Goal: Transaction & Acquisition: Purchase product/service

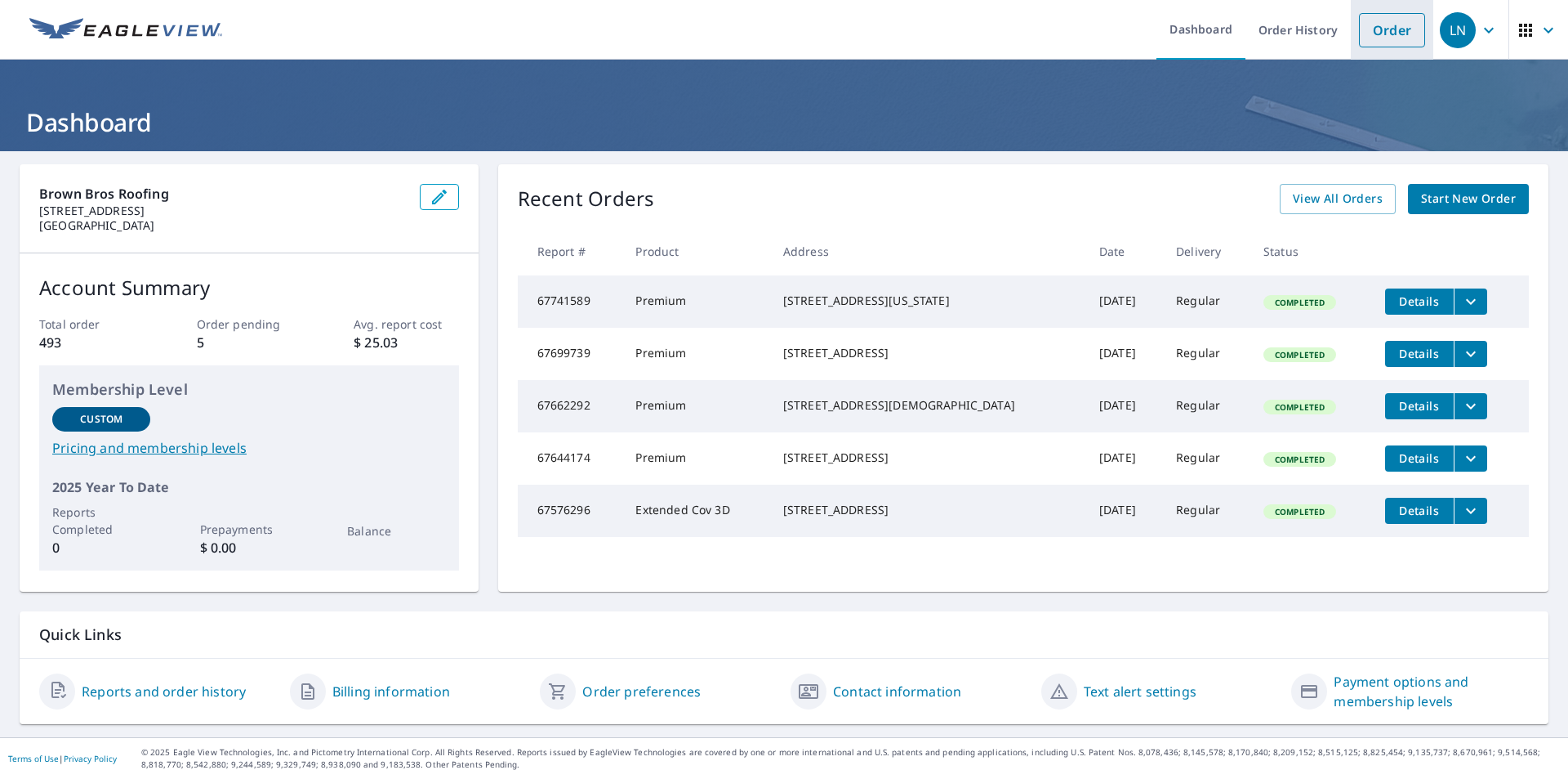
click at [1371, 27] on link "Order" at bounding box center [1392, 31] width 66 height 35
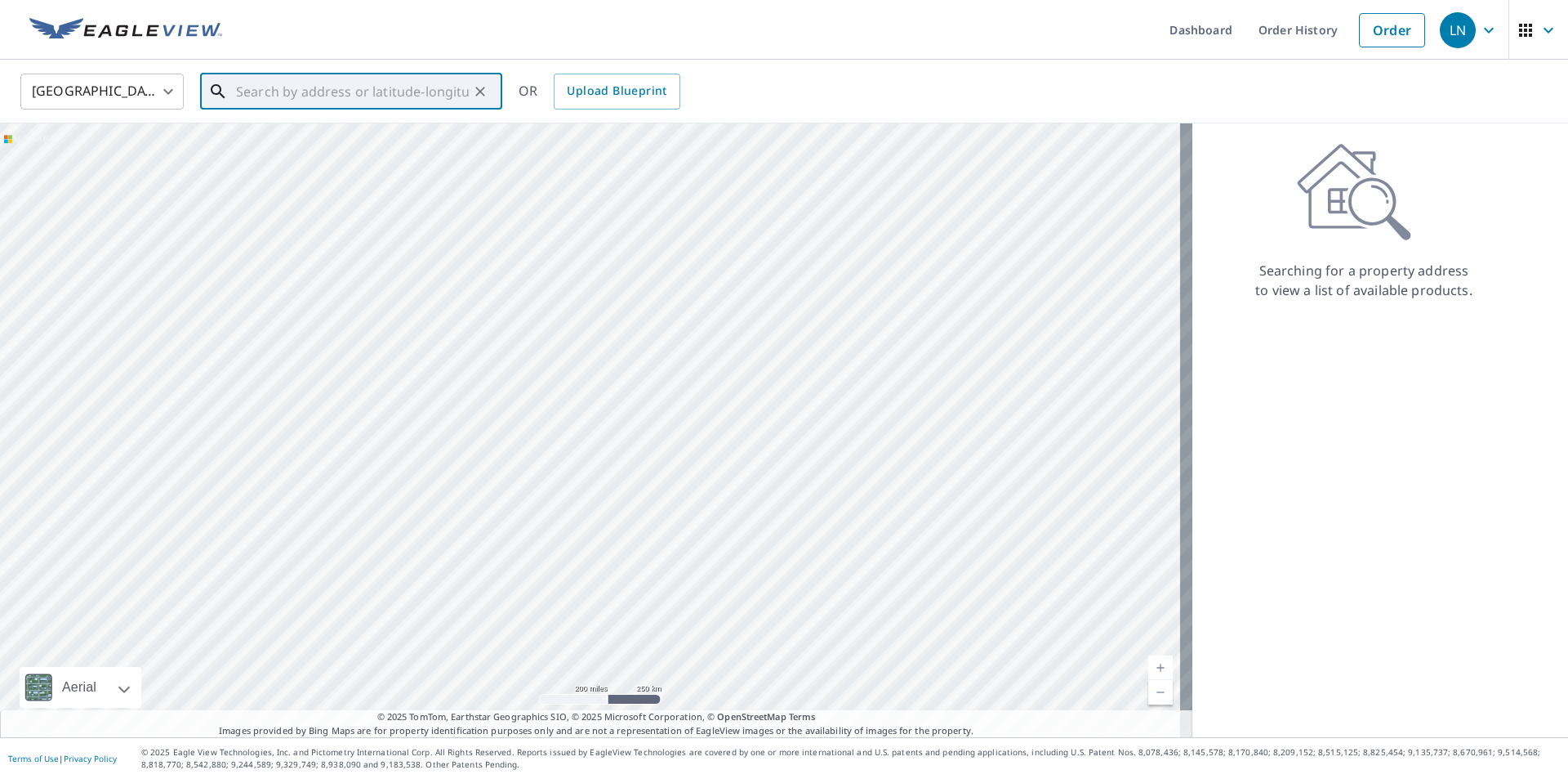
click at [281, 102] on input "text" at bounding box center [352, 91] width 233 height 46
type input "4"
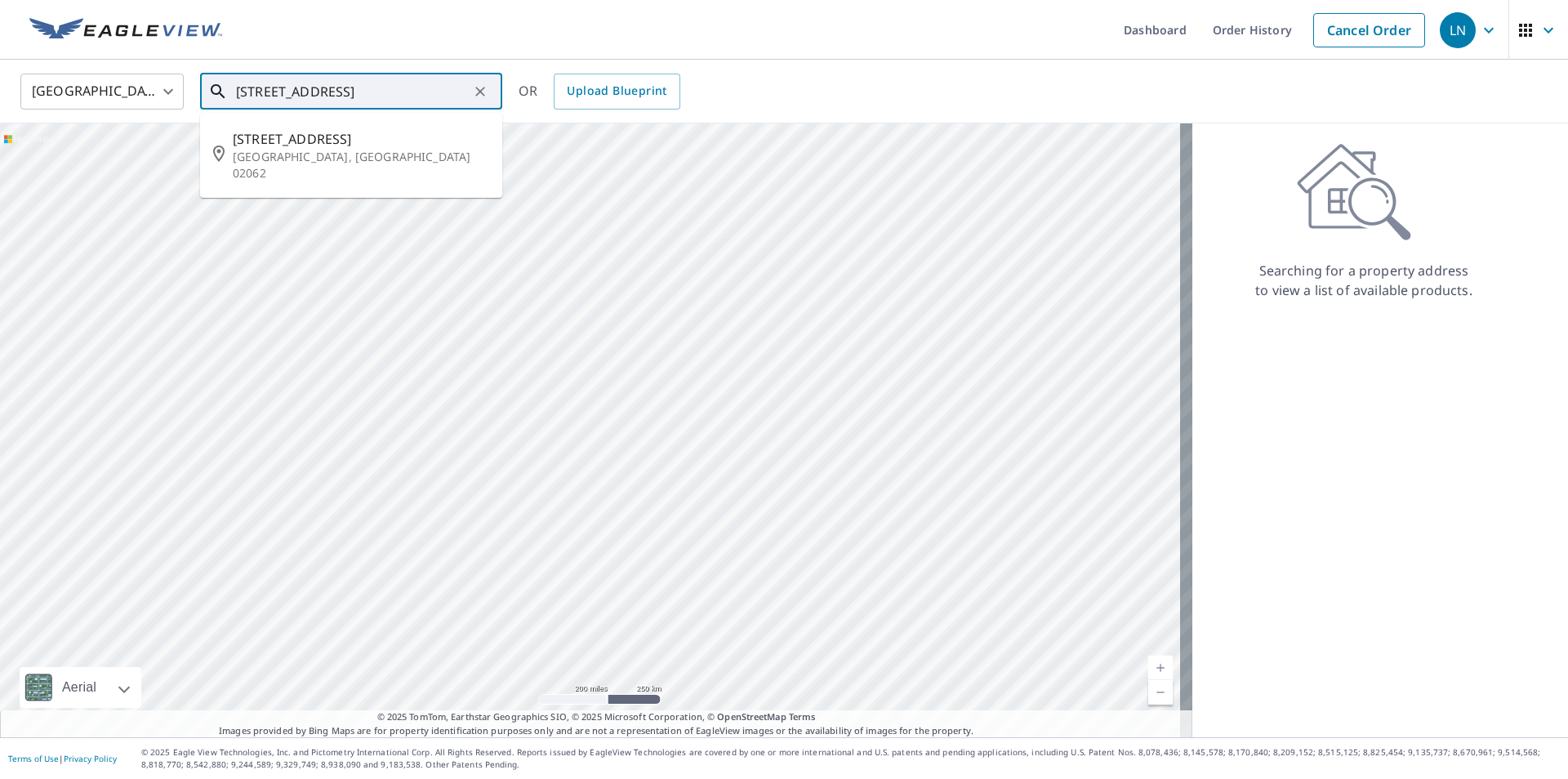
type input "240 canton st westwood"
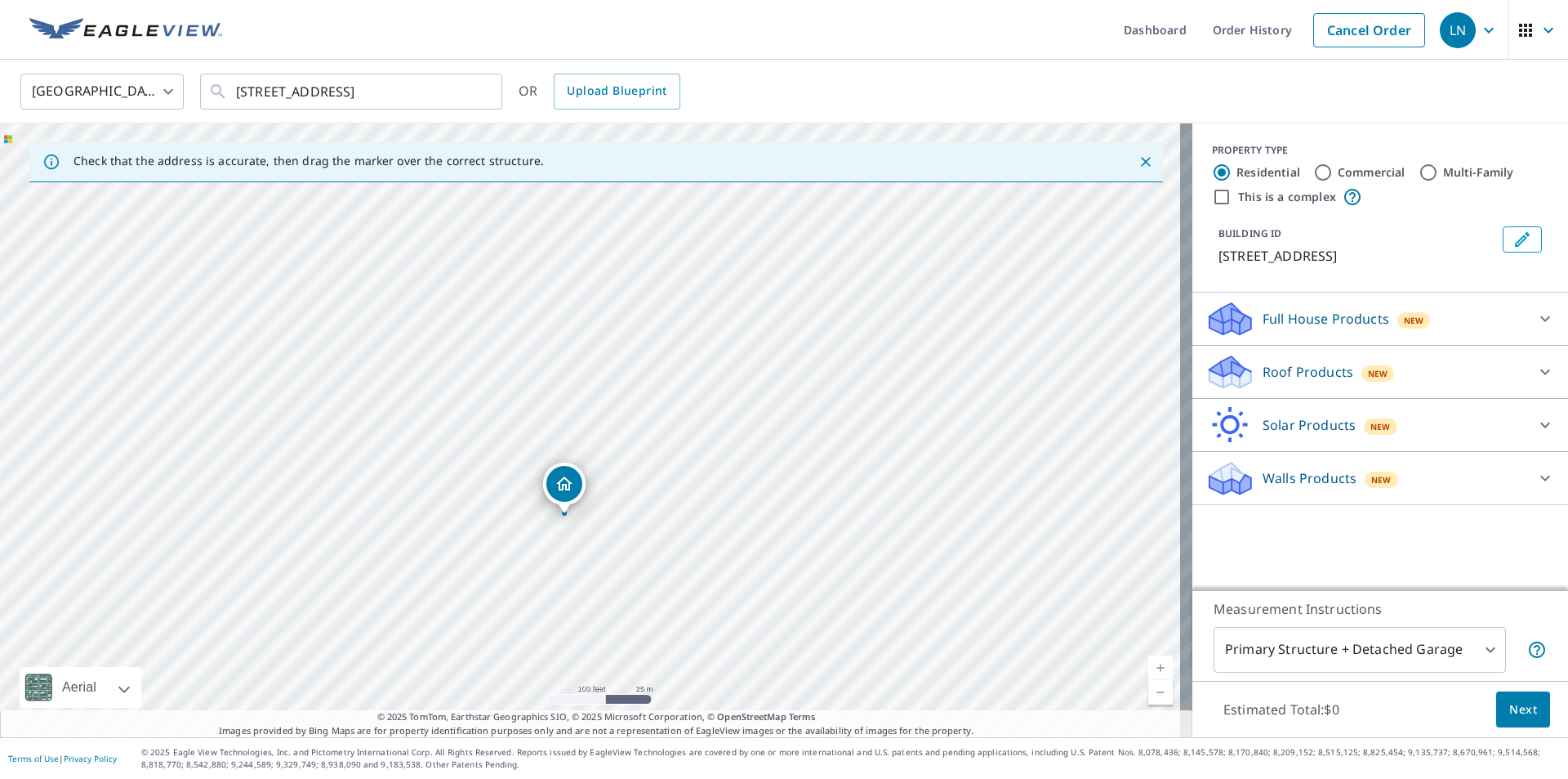
click at [1272, 359] on div "Roof Products New" at bounding box center [1365, 373] width 321 height 39
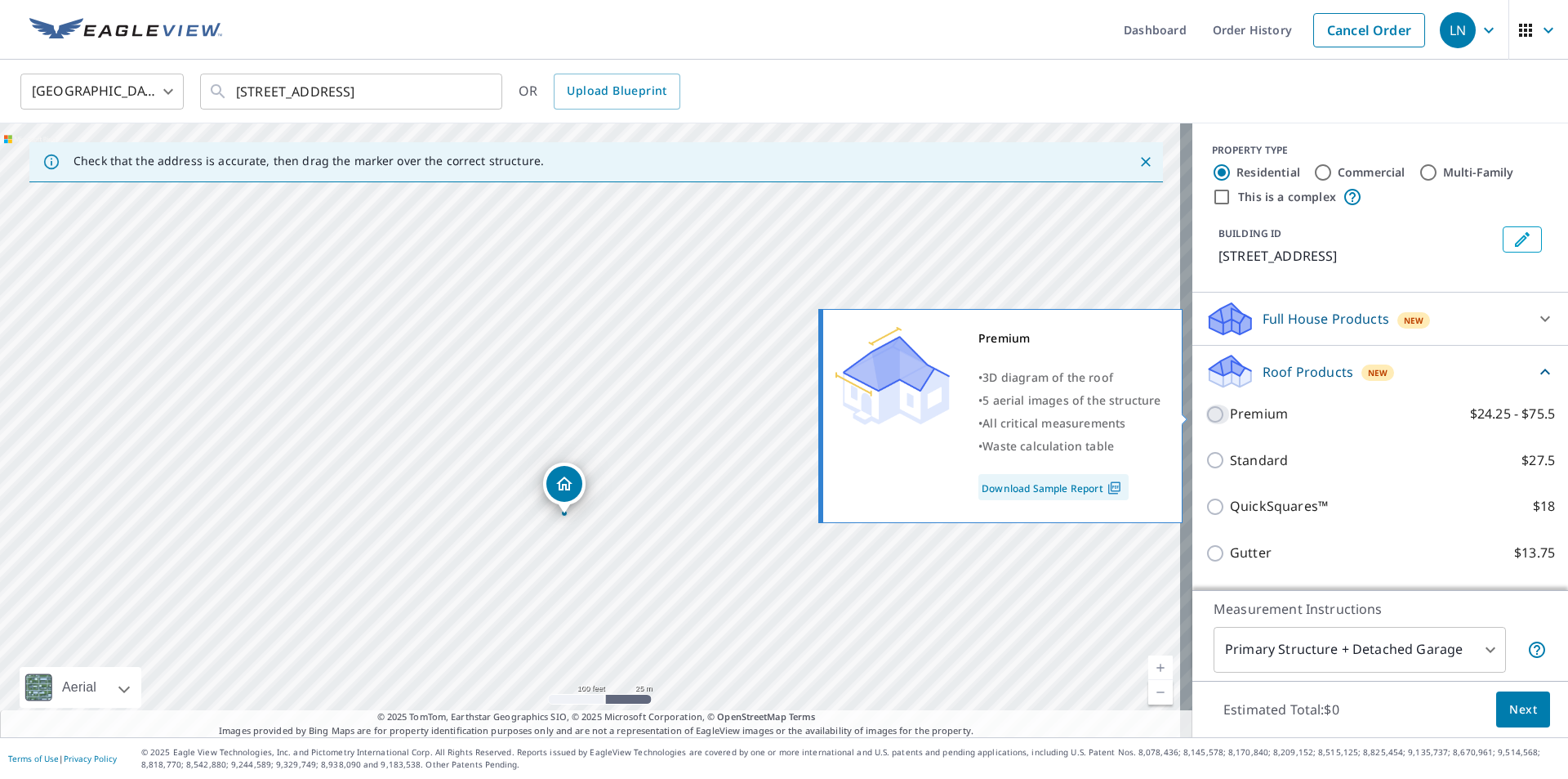
click at [1205, 415] on input "Premium $24.25 - $75.5" at bounding box center [1217, 414] width 24 height 19
checkbox input "true"
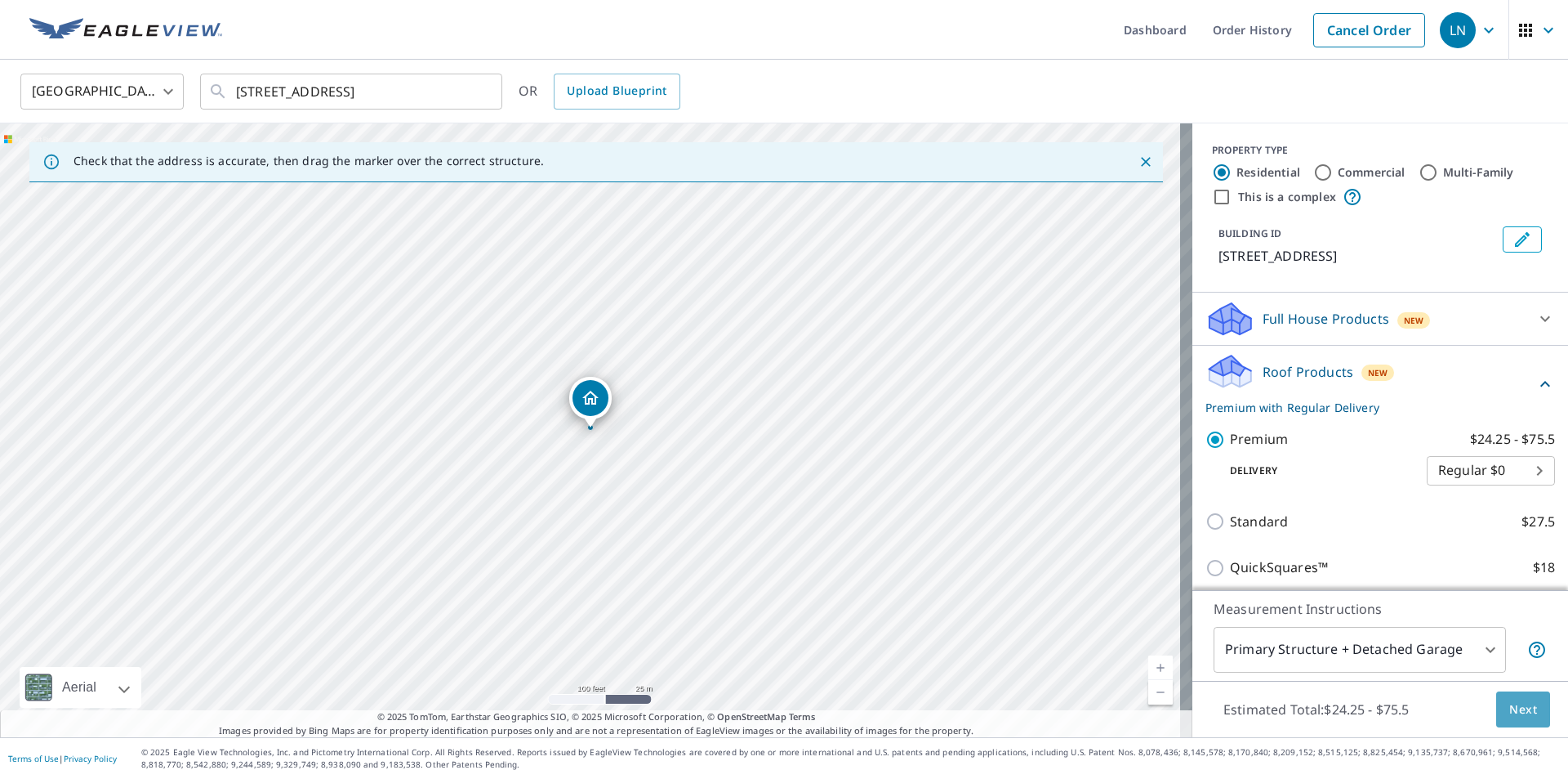
click at [1518, 714] on span "Next" at bounding box center [1523, 709] width 28 height 20
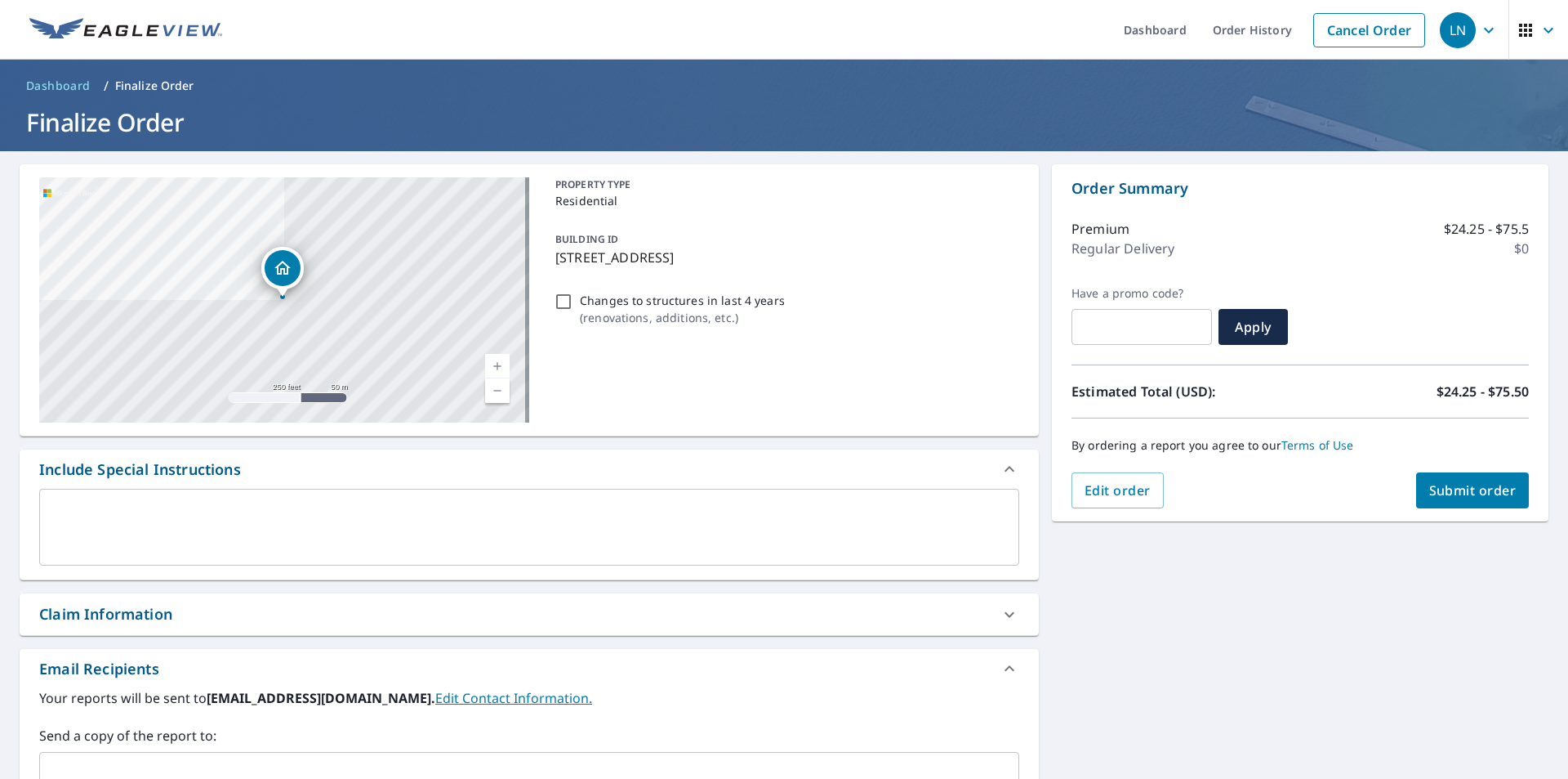
click at [1429, 486] on span "Submit order" at bounding box center [1473, 490] width 88 height 18
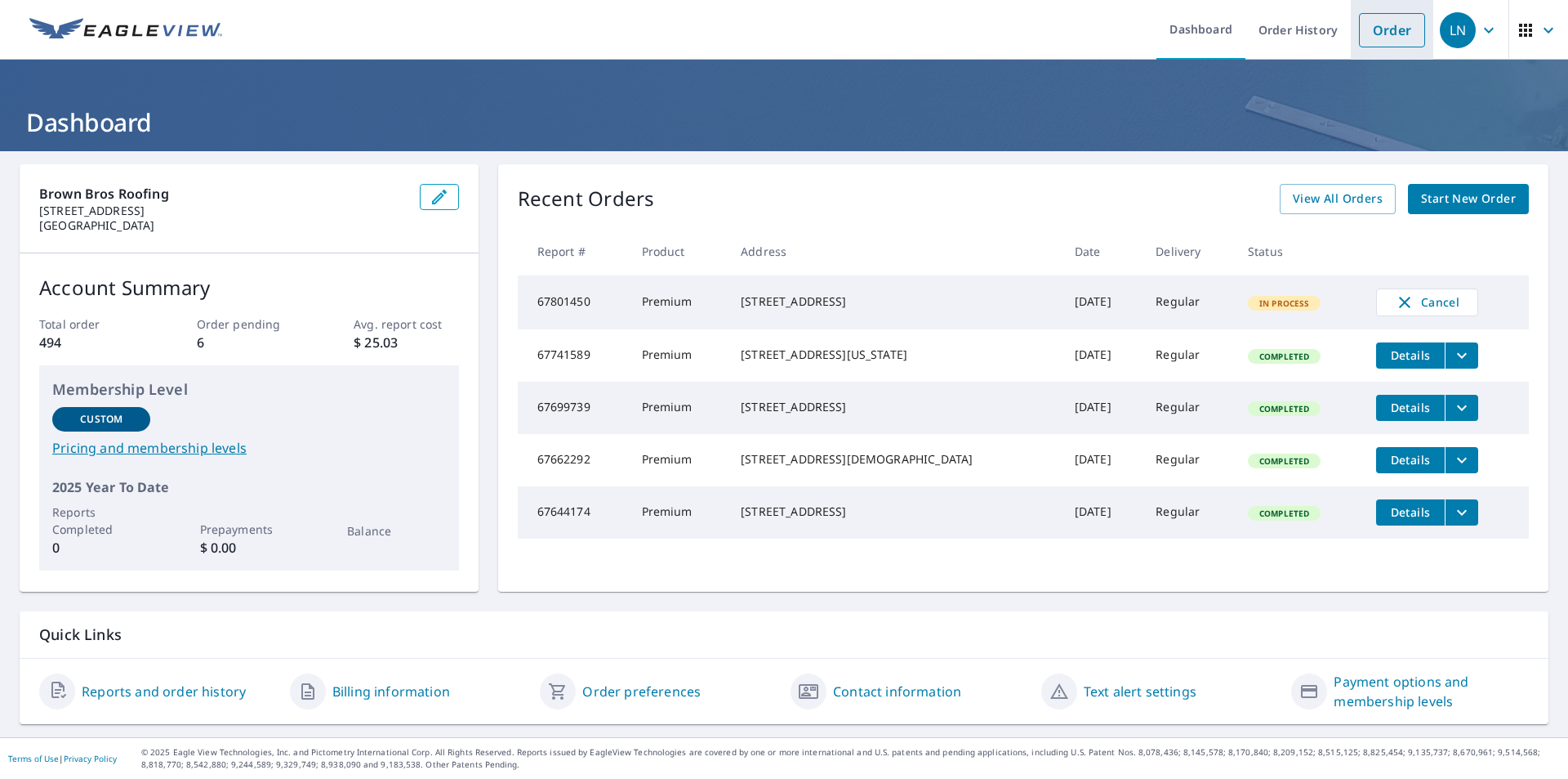
click at [1378, 23] on link "Order" at bounding box center [1392, 31] width 66 height 35
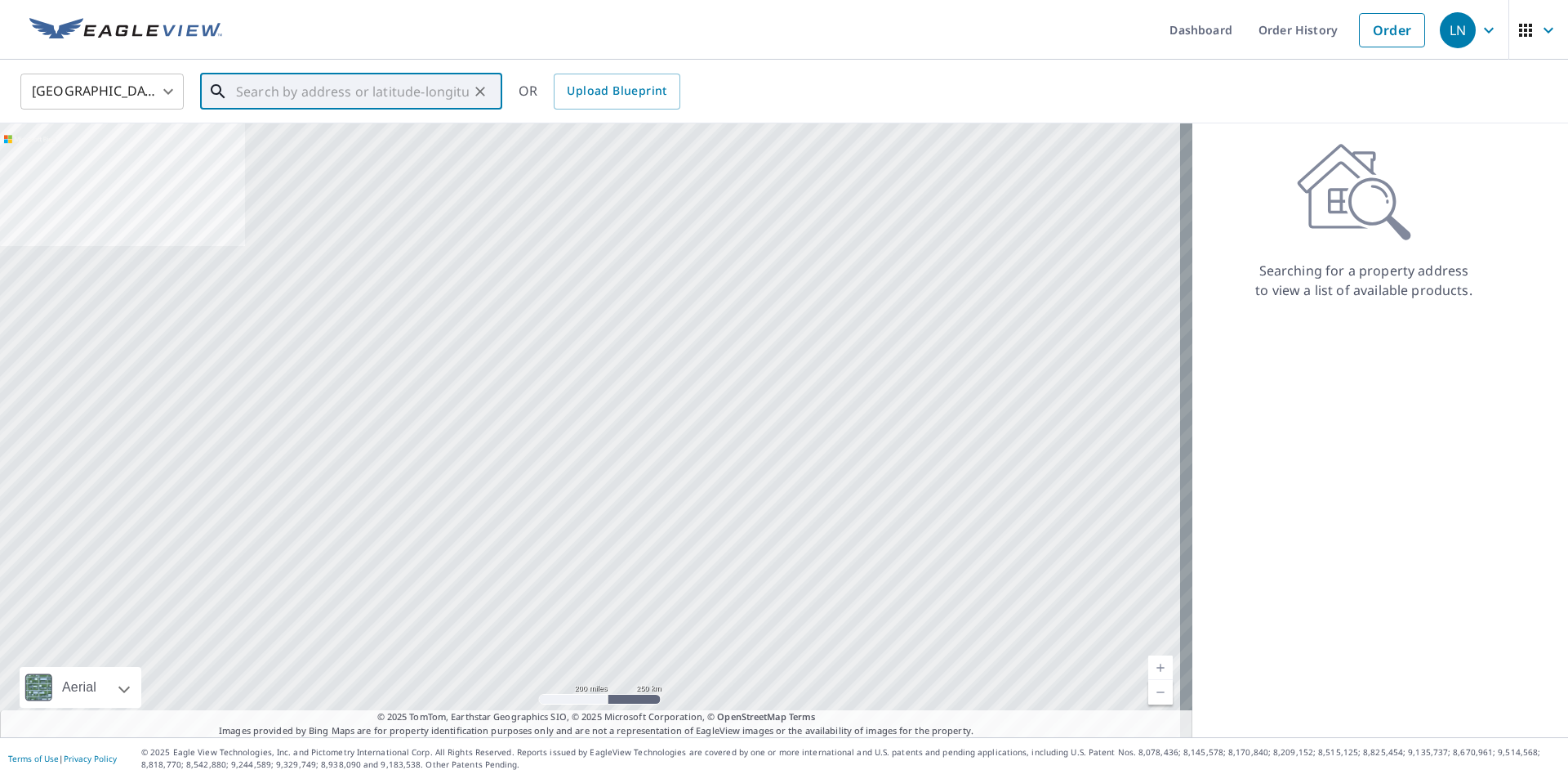
click at [353, 90] on input "text" at bounding box center [352, 91] width 233 height 46
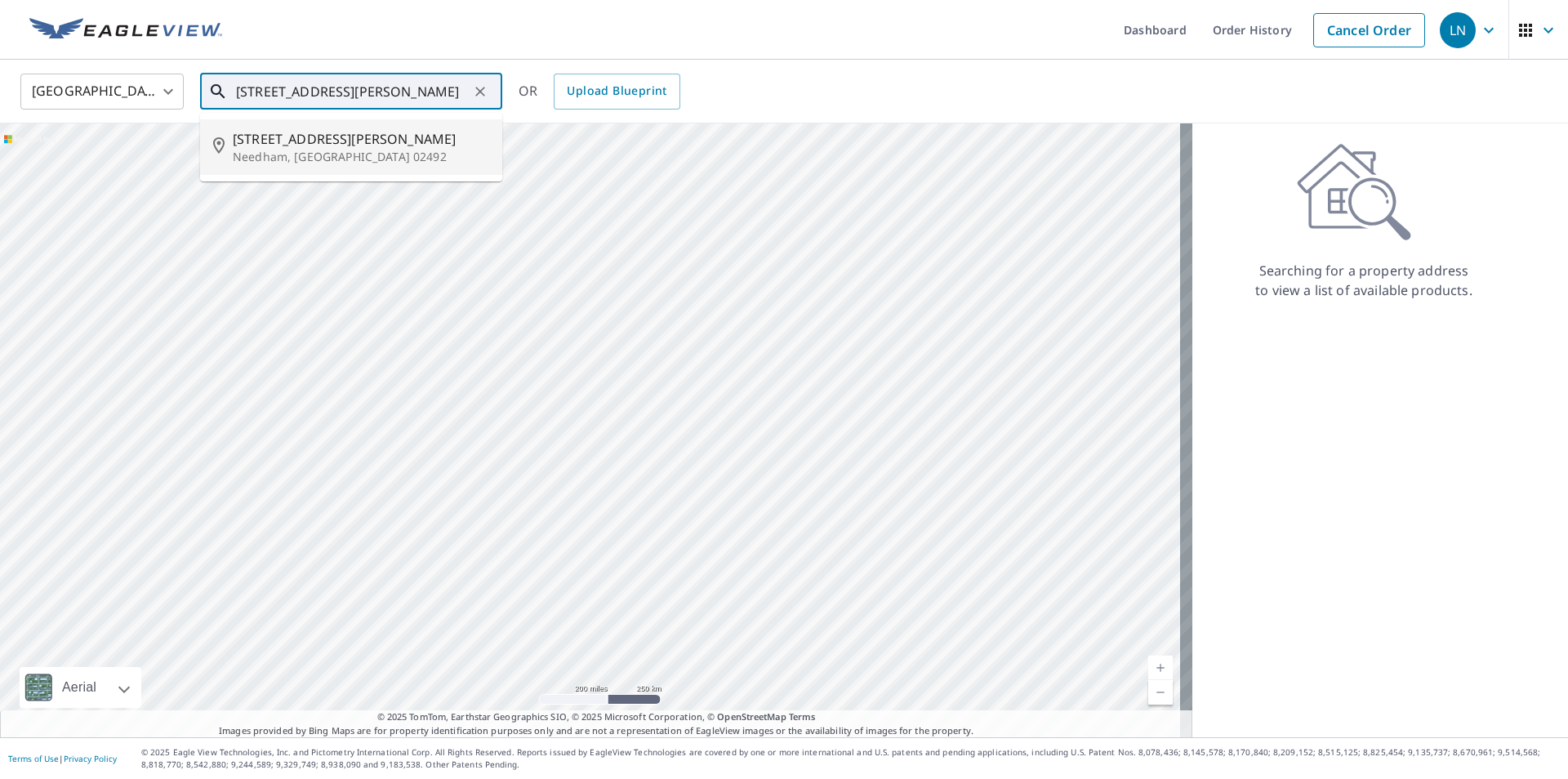
click at [255, 147] on span "[STREET_ADDRESS][PERSON_NAME]" at bounding box center [361, 139] width 256 height 19
type input "[STREET_ADDRESS][PERSON_NAME]"
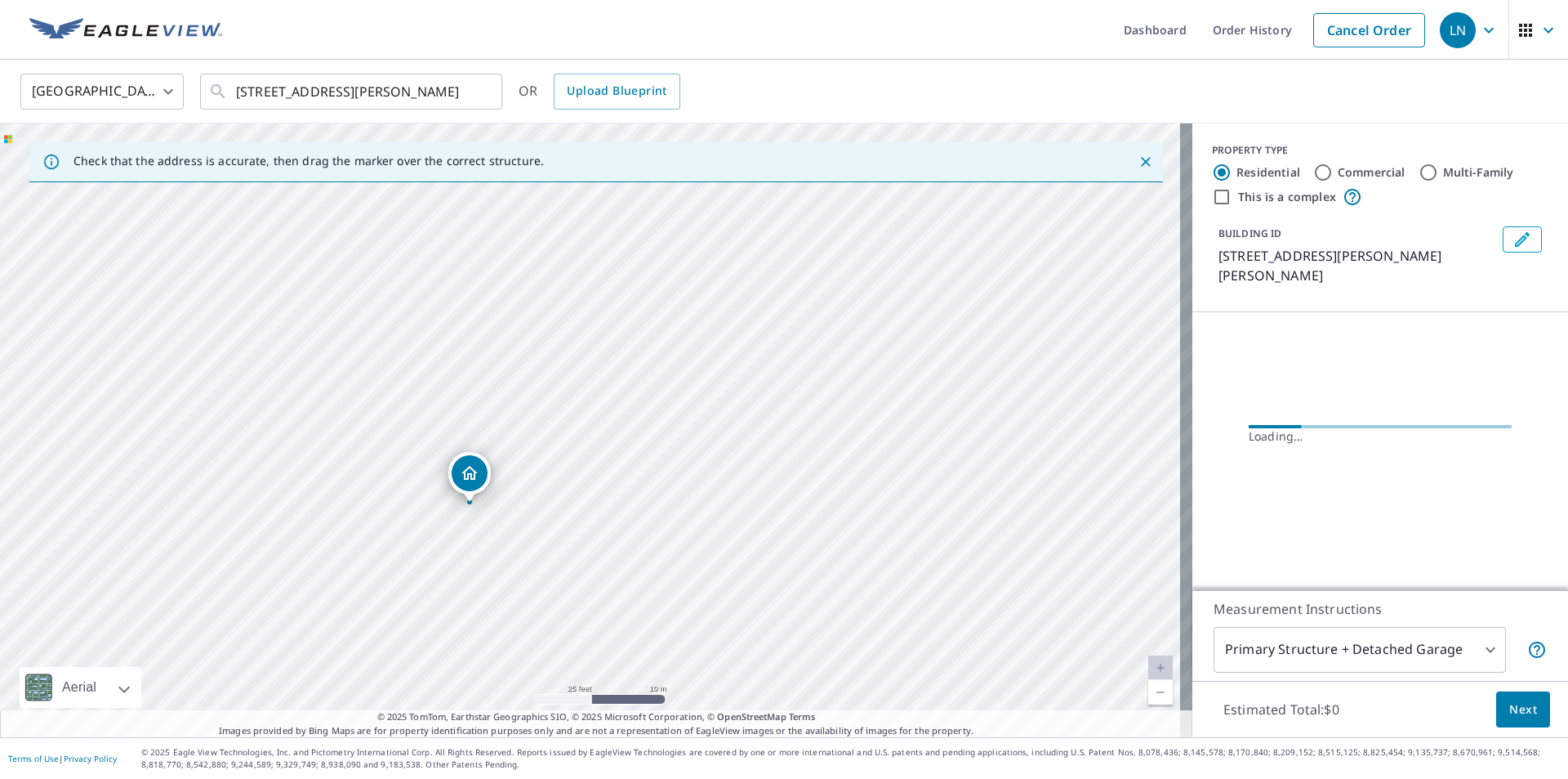
drag, startPoint x: 405, startPoint y: 594, endPoint x: 648, endPoint y: 509, distance: 257.4
click at [648, 509] on div "[STREET_ADDRESS][PERSON_NAME]" at bounding box center [596, 429] width 1193 height 613
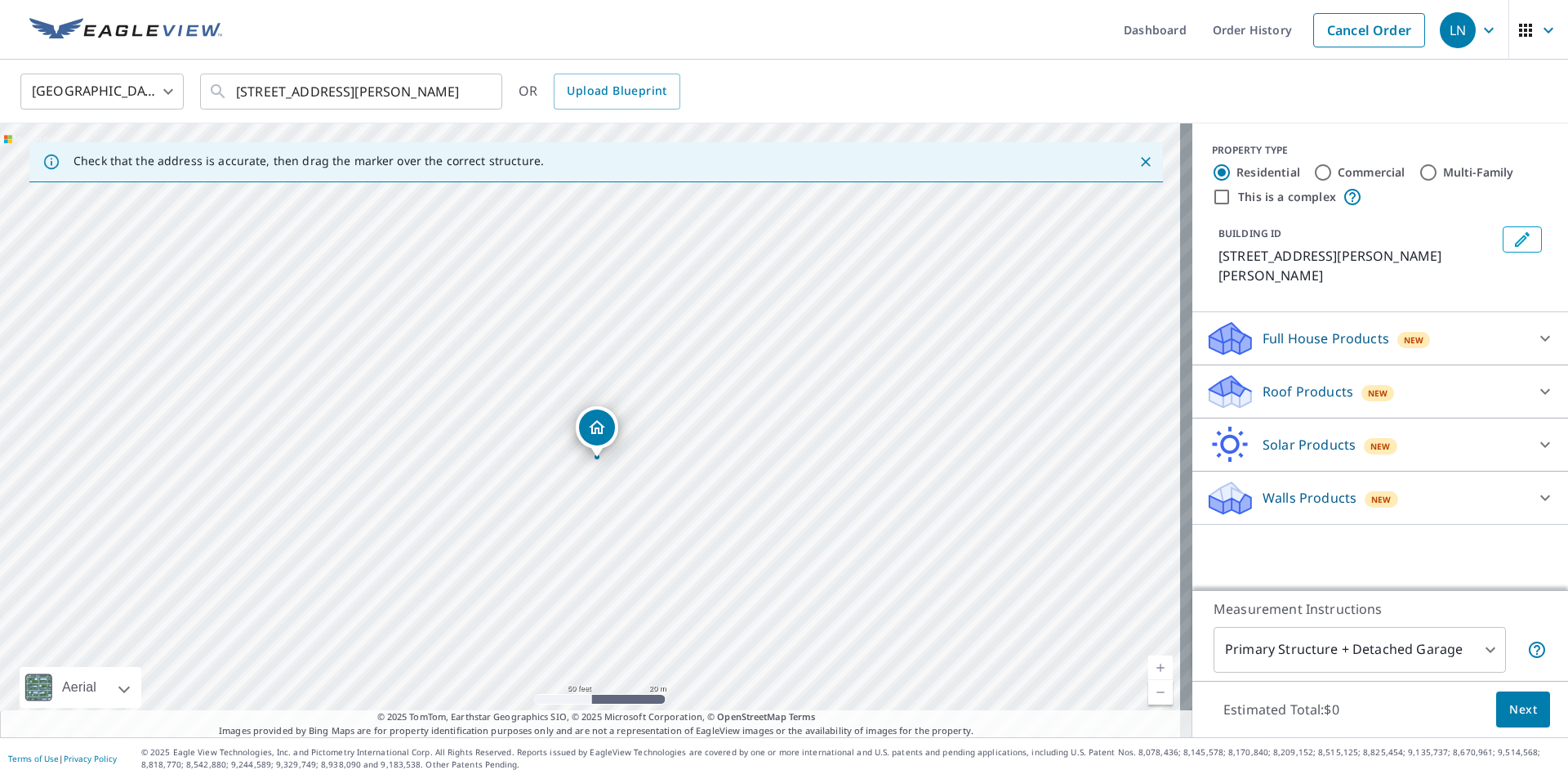
drag, startPoint x: 656, startPoint y: 503, endPoint x: 634, endPoint y: 493, distance: 24.2
click at [634, 493] on div "[STREET_ADDRESS][PERSON_NAME]" at bounding box center [596, 429] width 1193 height 613
click at [1263, 381] on p "Roof Products" at bounding box center [1308, 391] width 90 height 19
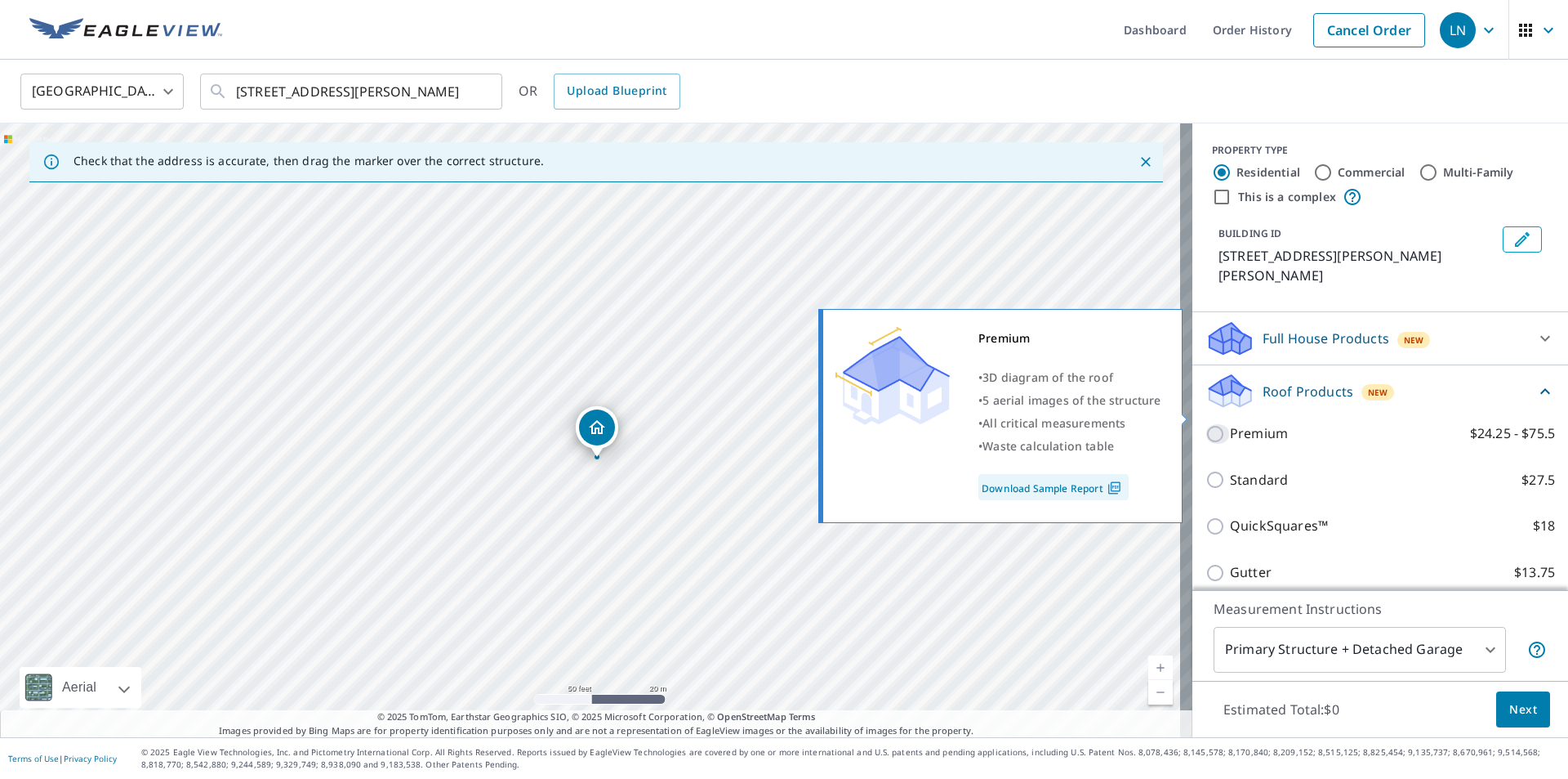
click at [1205, 424] on input "Premium $24.25 - $75.5" at bounding box center [1217, 433] width 24 height 19
checkbox input "true"
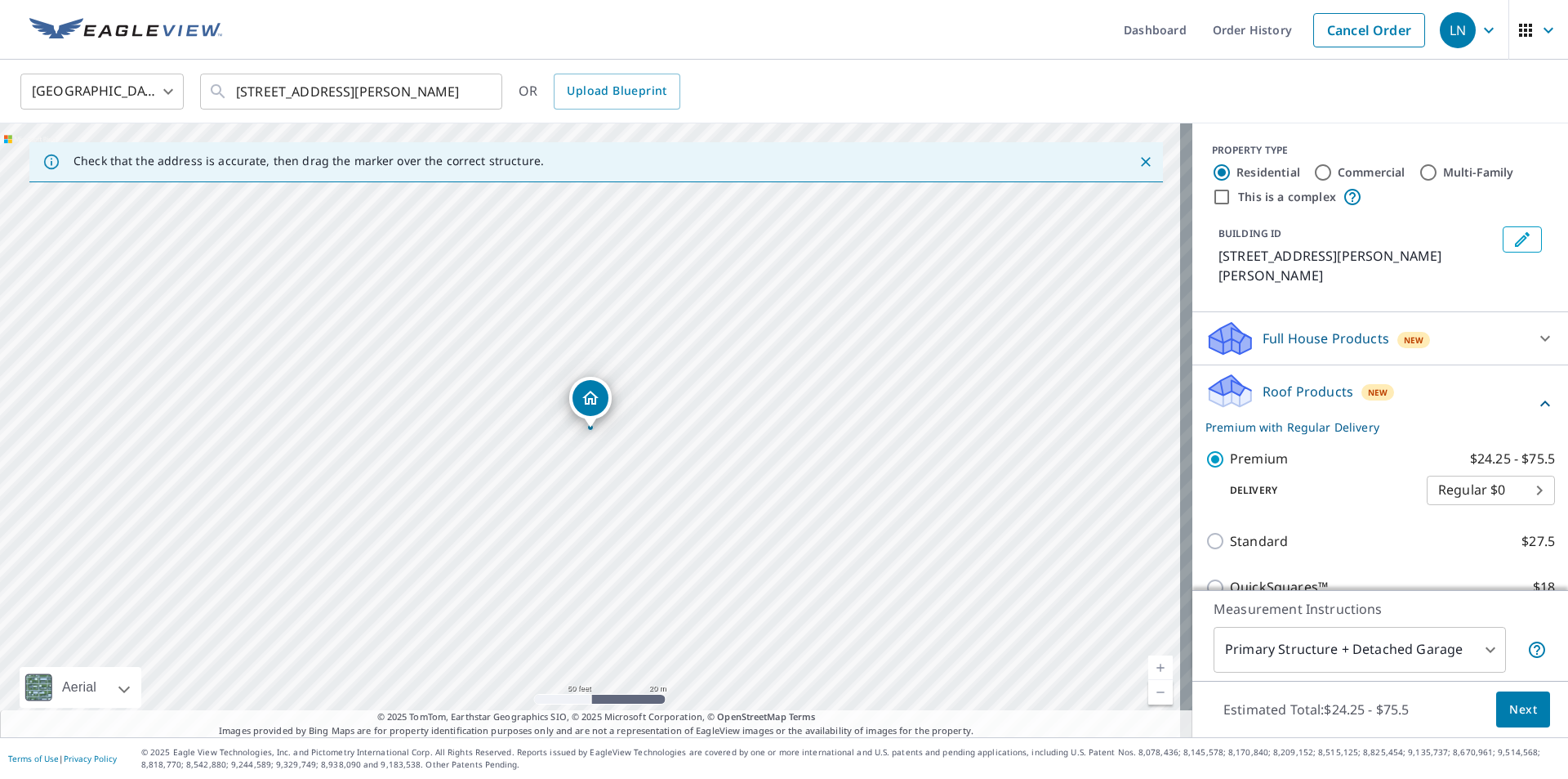
click at [1506, 698] on button "Next" at bounding box center [1524, 710] width 54 height 37
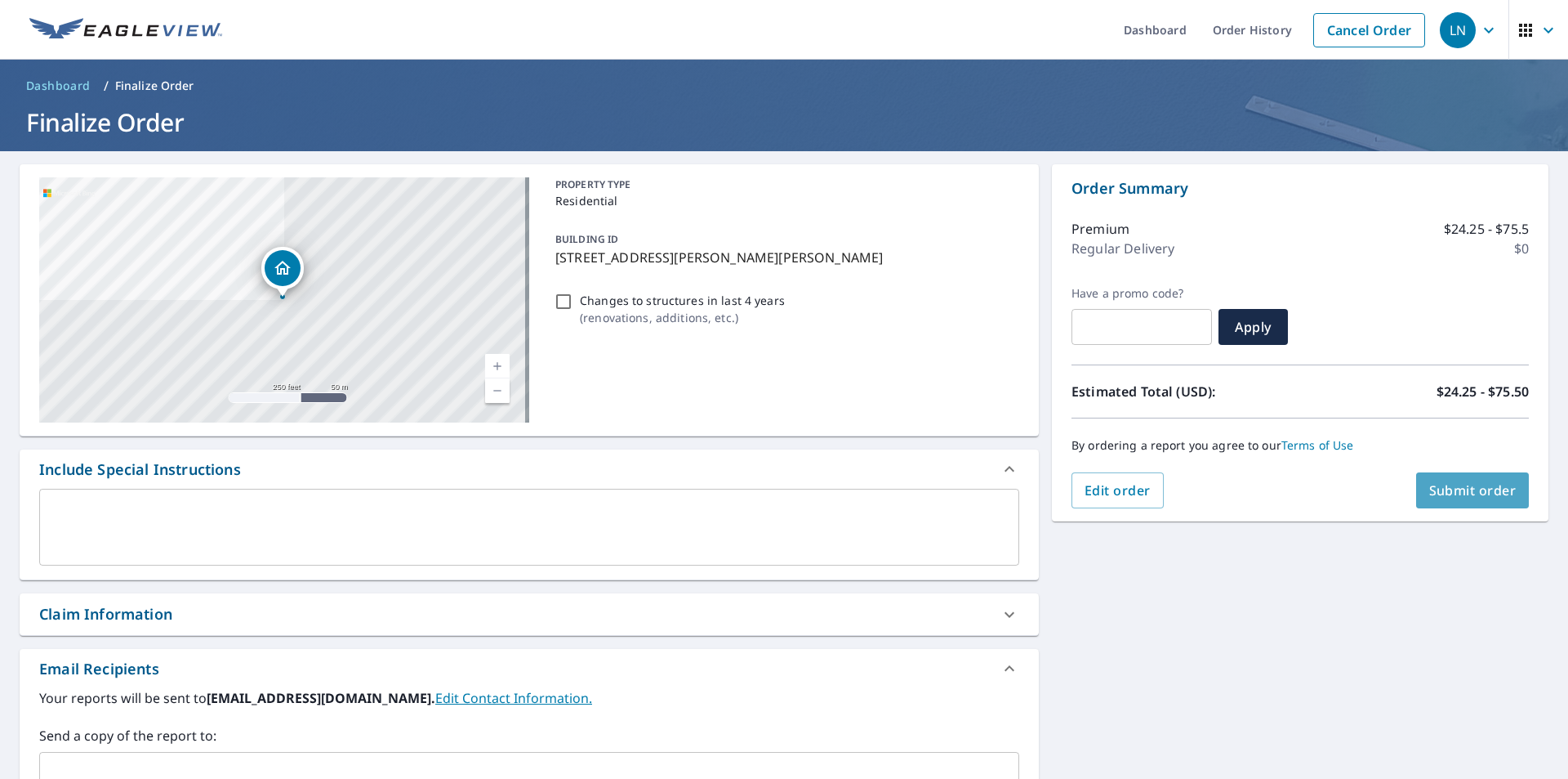
click at [1446, 486] on span "Submit order" at bounding box center [1473, 490] width 88 height 18
